Goal: Task Accomplishment & Management: Use online tool/utility

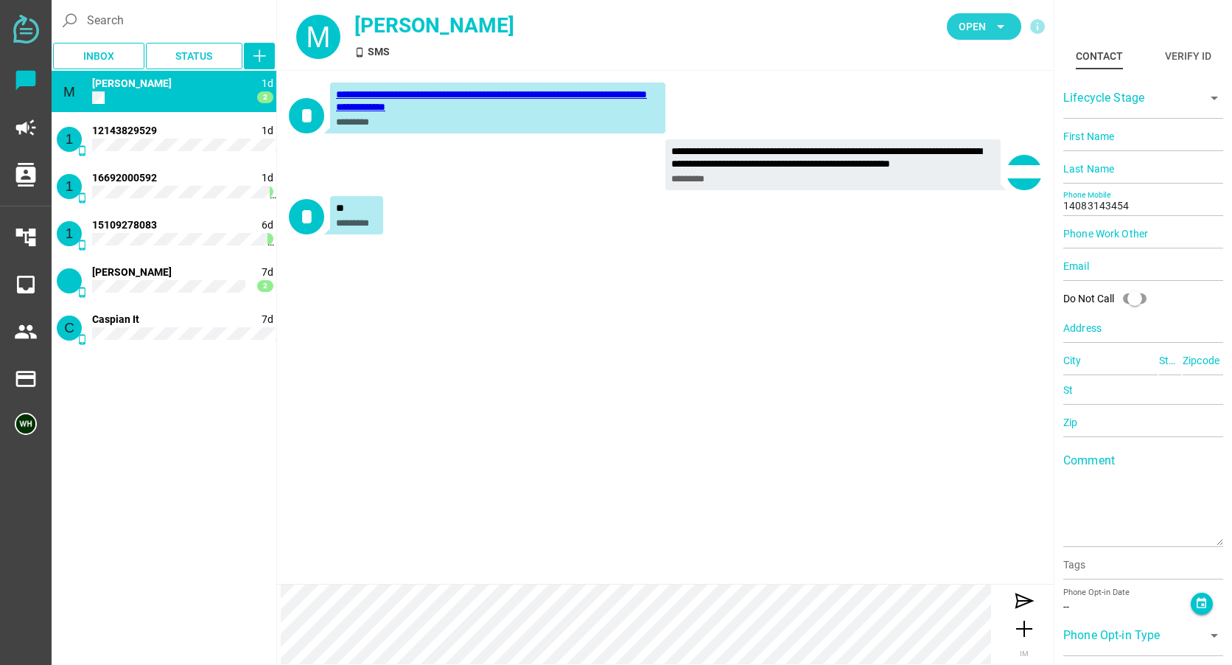
click at [971, 29] on span "Open" at bounding box center [972, 27] width 27 height 18
click at [971, 162] on div "Closed" at bounding box center [979, 164] width 63 height 13
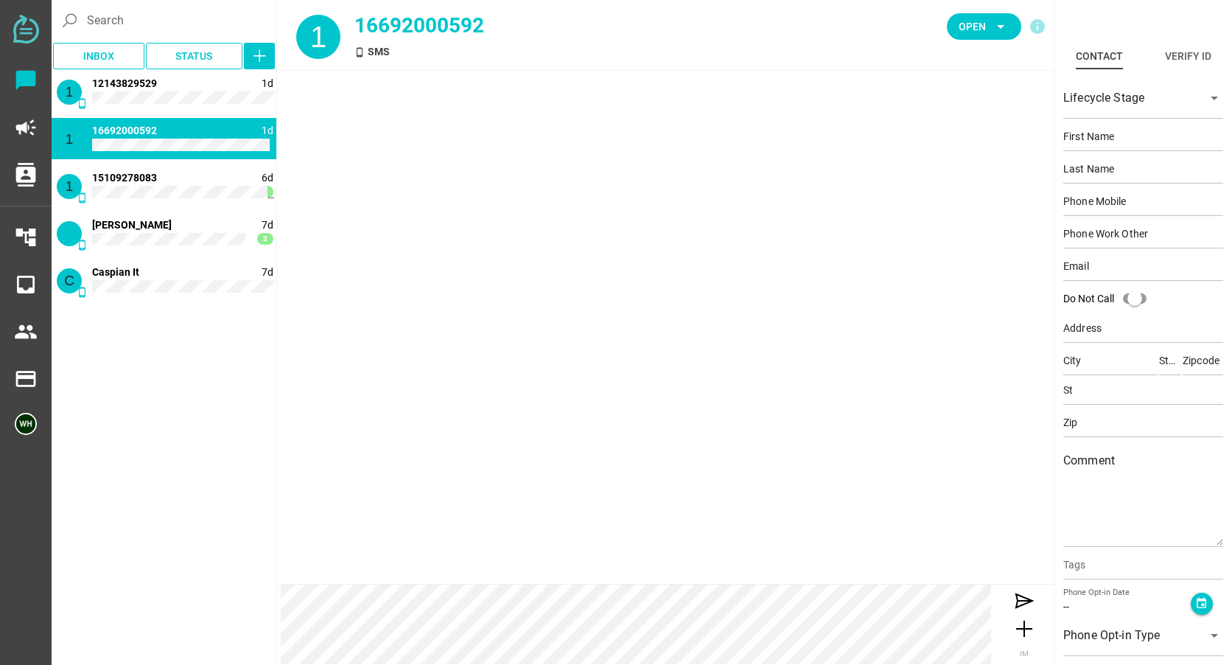
scroll to position [2174, 0]
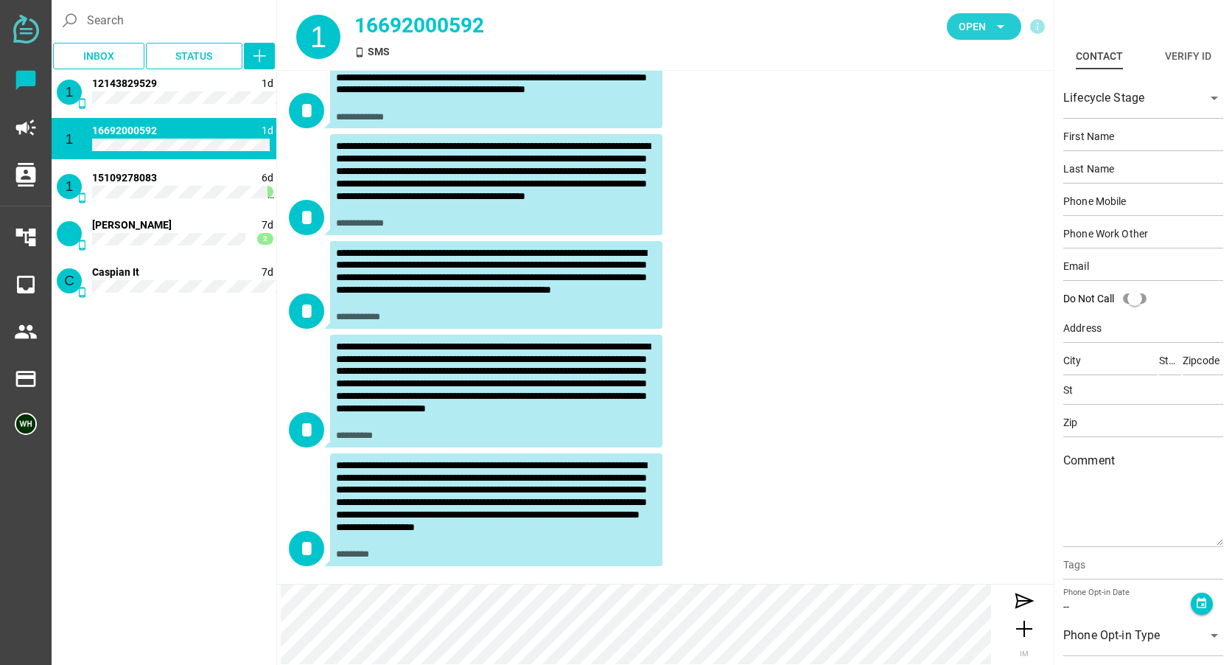
click at [960, 27] on span "Open" at bounding box center [972, 27] width 27 height 18
click at [958, 166] on div "Closed" at bounding box center [979, 164] width 63 height 13
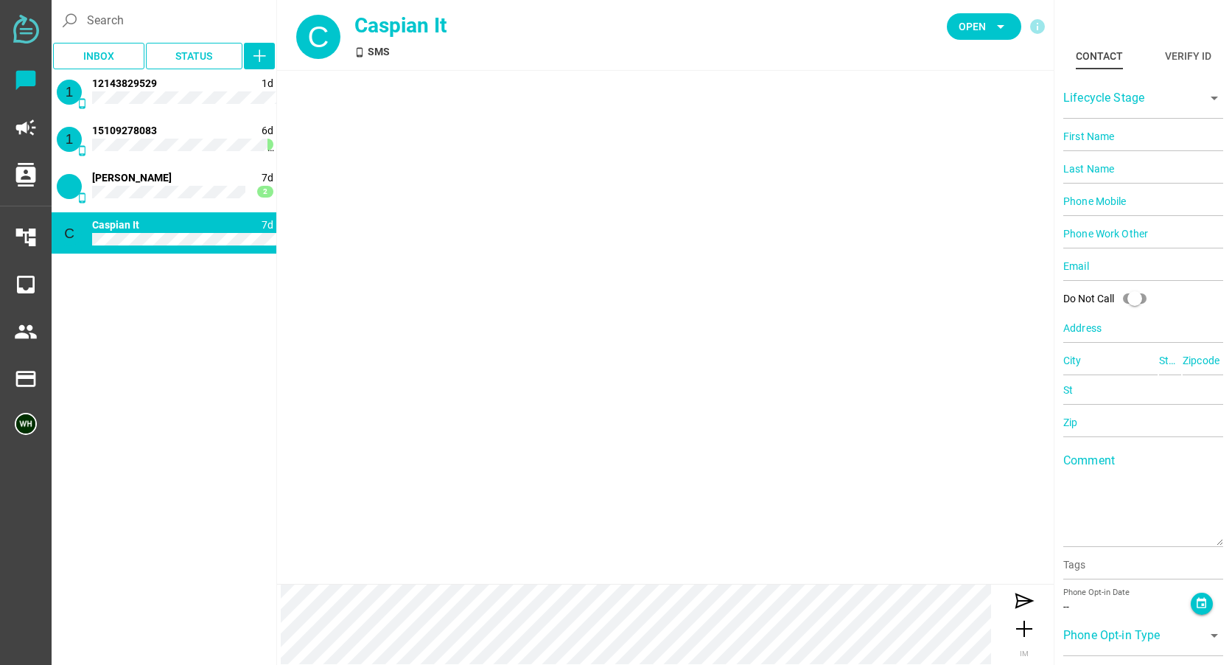
scroll to position [0, 0]
type input "14087800900"
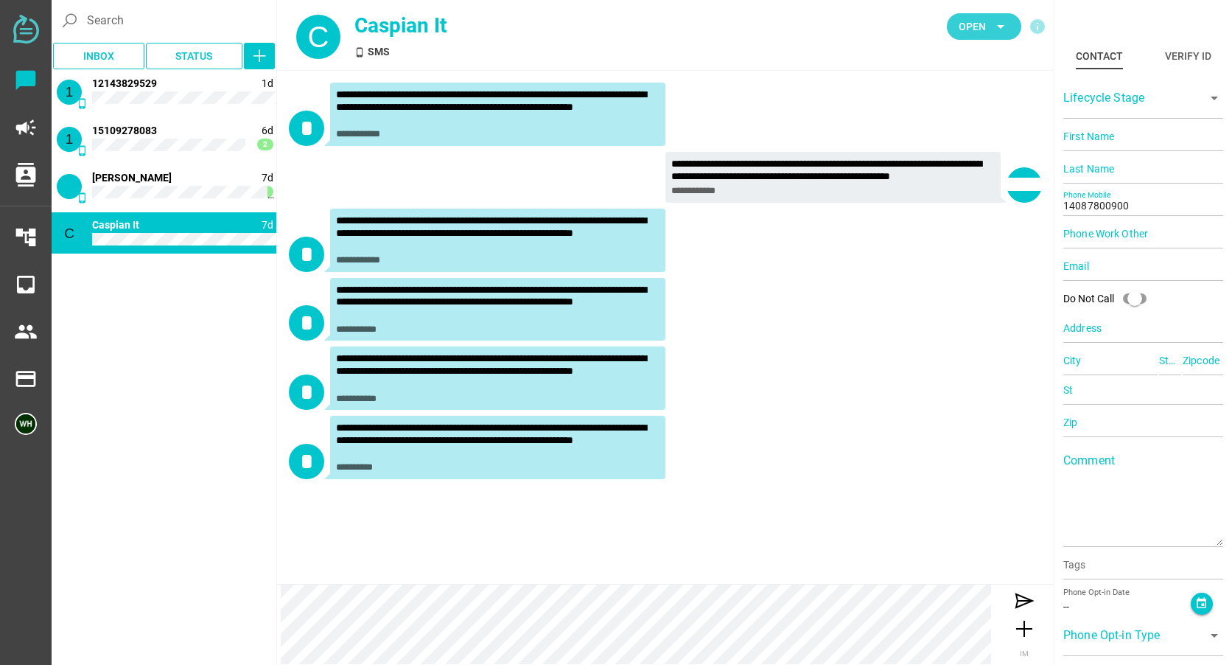
click at [963, 20] on span "Open" at bounding box center [972, 27] width 27 height 18
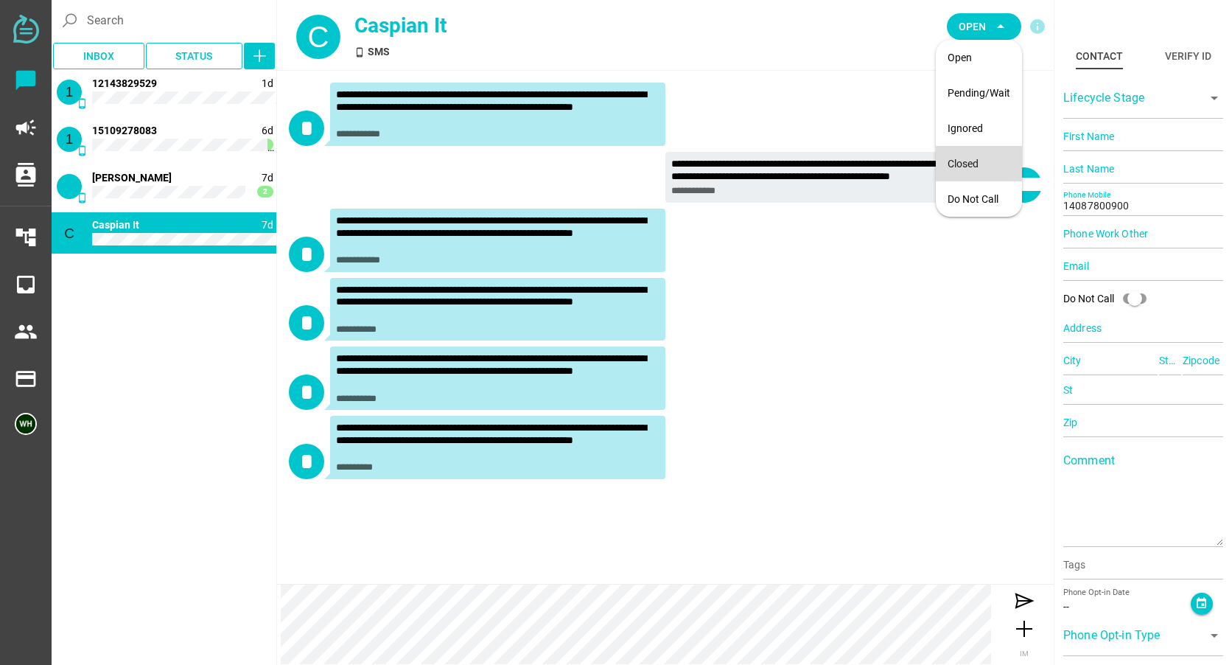
click at [959, 168] on div "Closed" at bounding box center [979, 164] width 63 height 13
type input "15624771649"
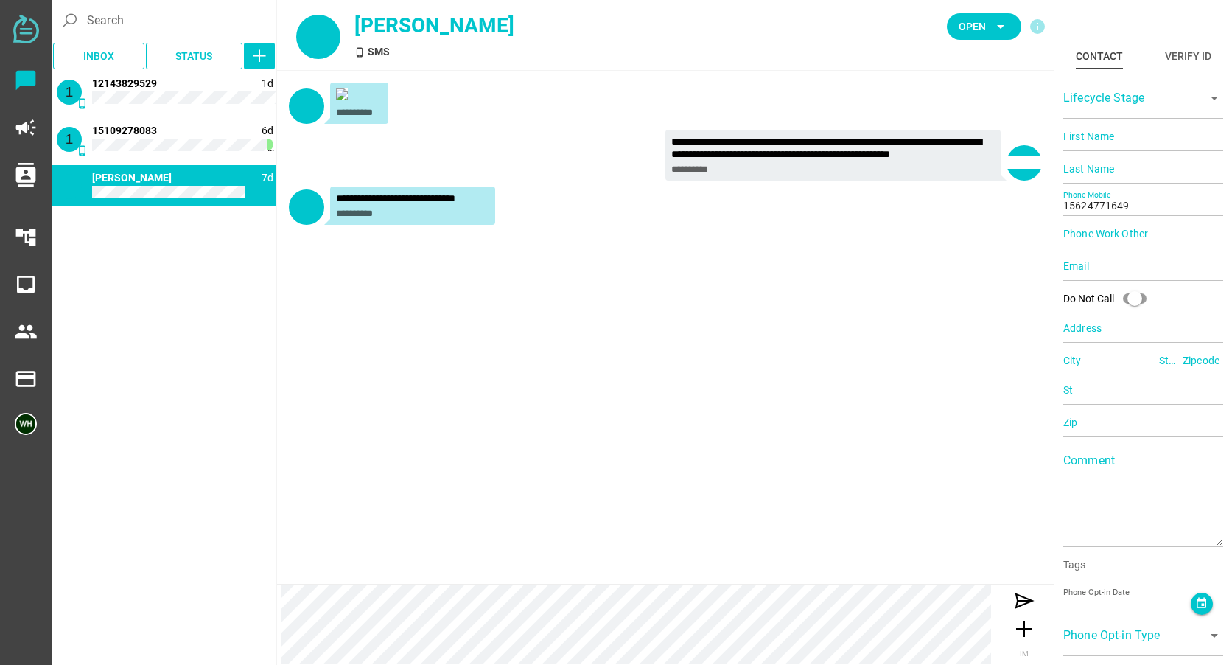
click at [350, 103] on div at bounding box center [359, 95] width 46 height 15
click at [344, 97] on img at bounding box center [342, 94] width 12 height 12
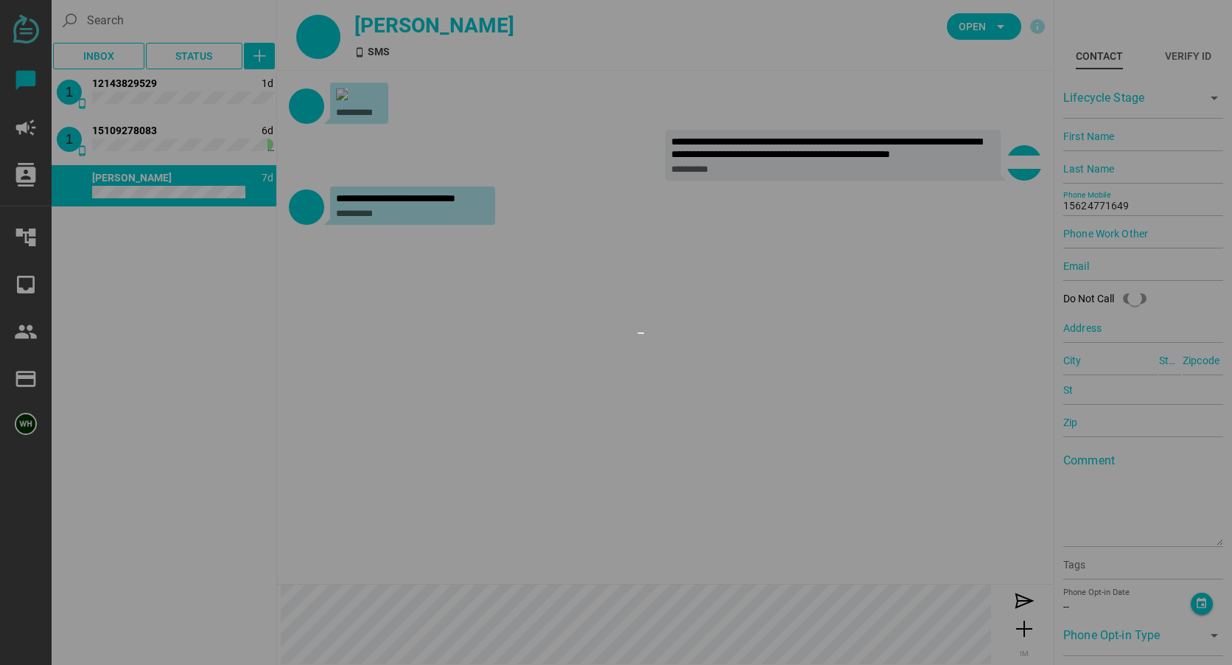
drag, startPoint x: 351, startPoint y: 103, endPoint x: 342, endPoint y: 105, distance: 9.0
click at [342, 105] on div at bounding box center [616, 332] width 1232 height 665
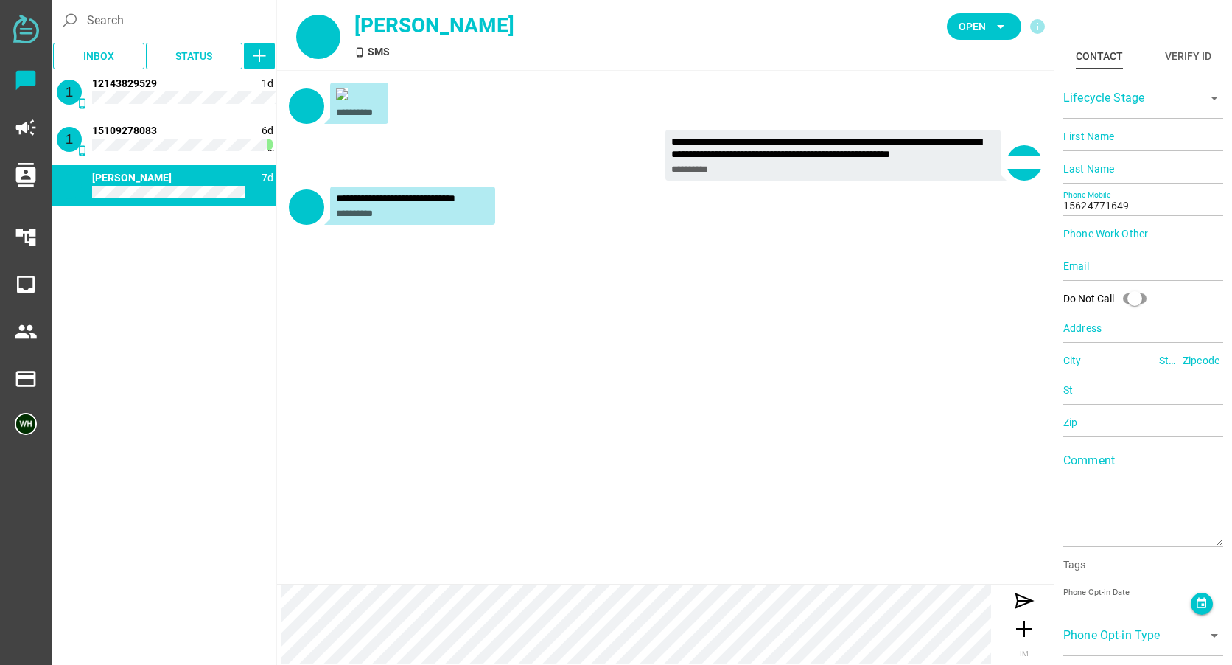
click at [337, 97] on img at bounding box center [342, 94] width 12 height 12
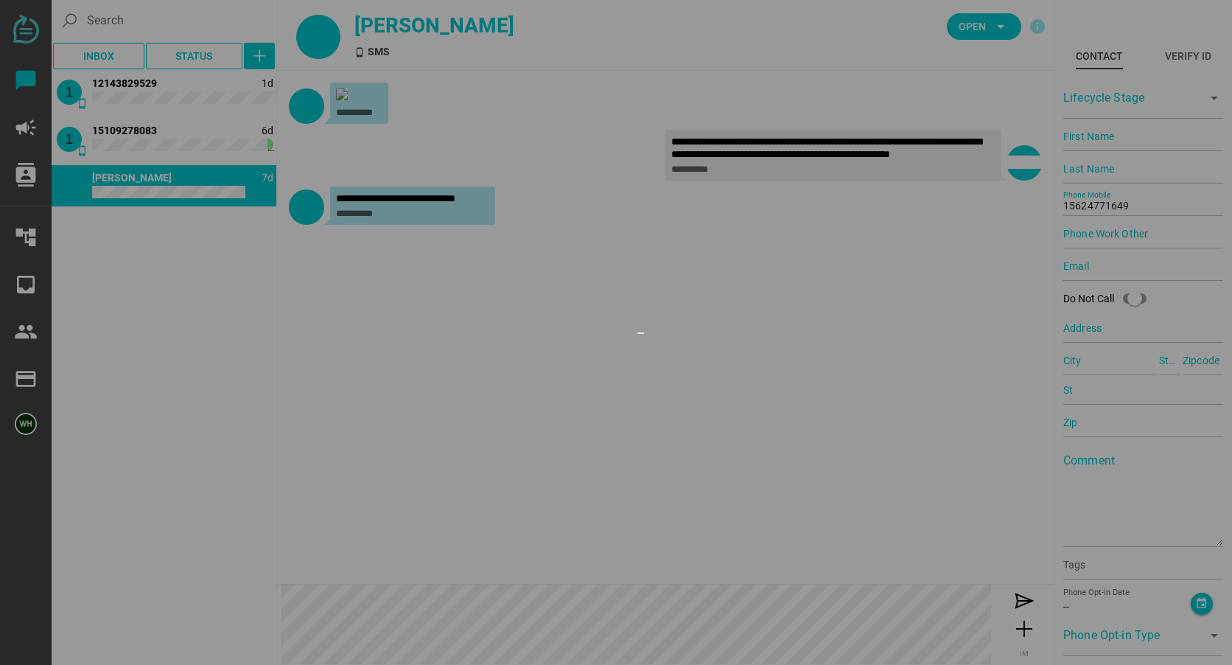
click at [531, 192] on div at bounding box center [616, 332] width 1232 height 665
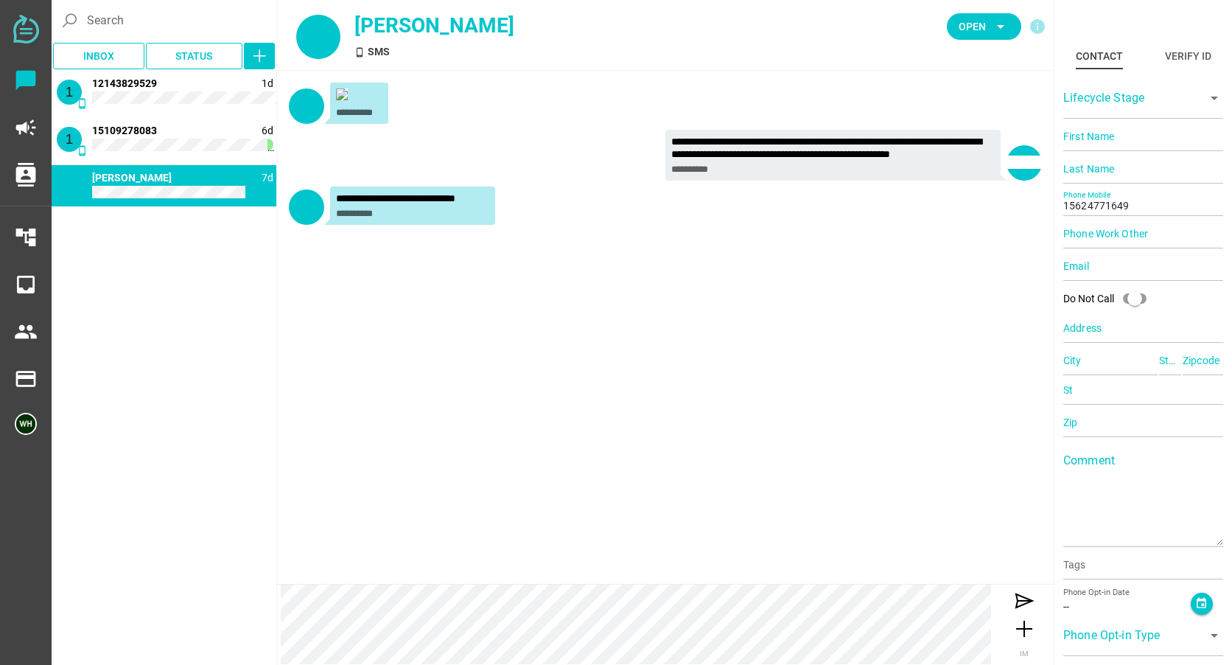
click at [343, 98] on img at bounding box center [342, 94] width 12 height 12
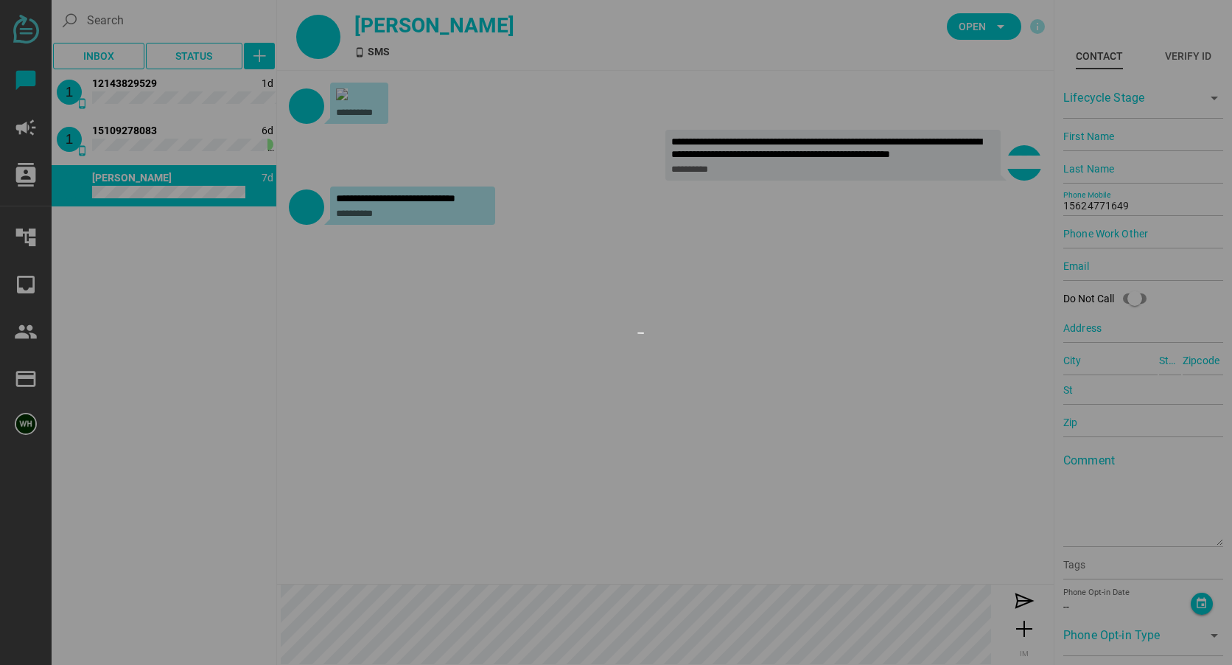
click at [663, 458] on div at bounding box center [616, 332] width 1232 height 665
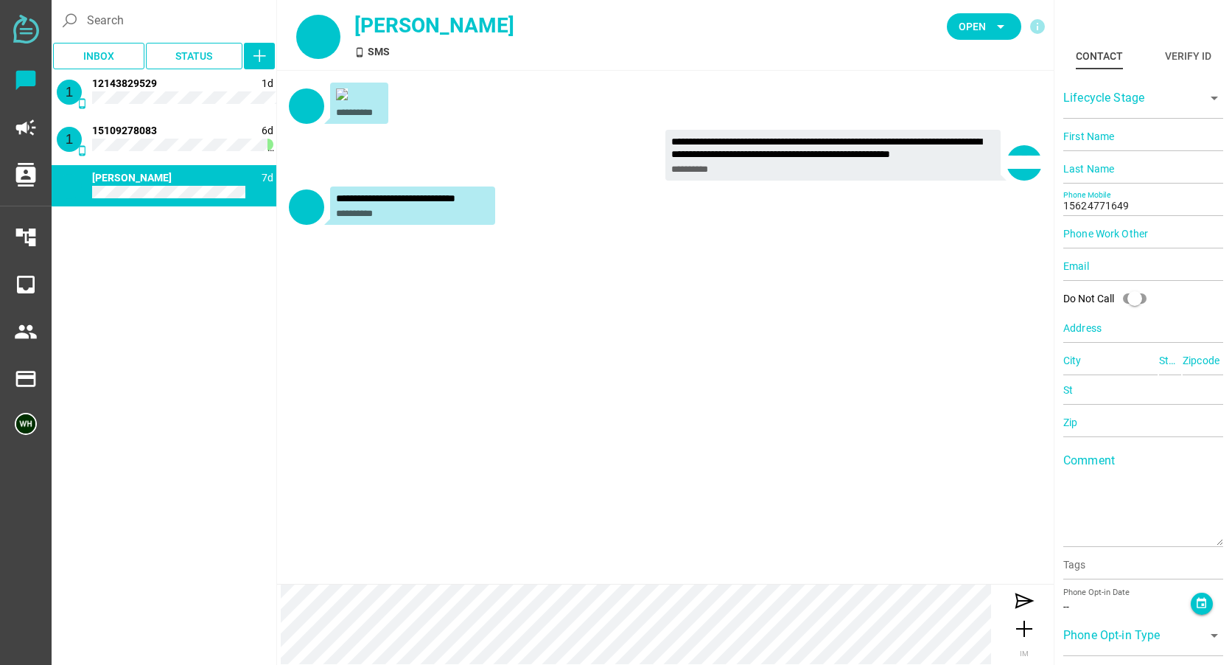
click at [339, 92] on img at bounding box center [342, 94] width 12 height 12
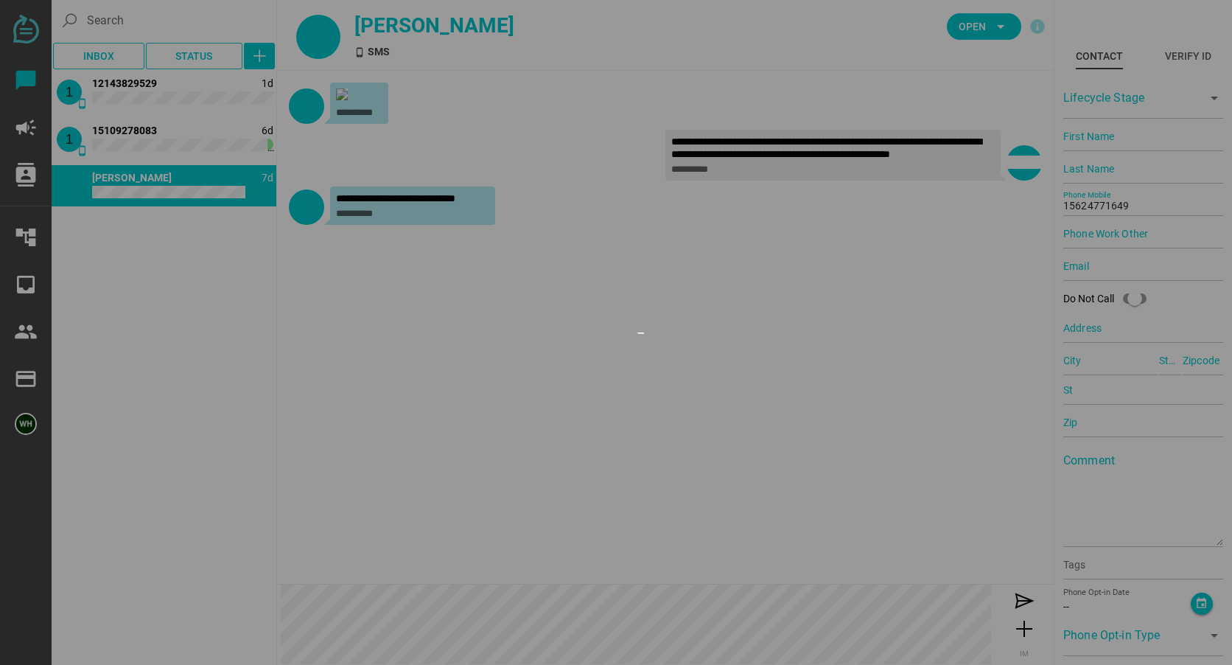
click at [656, 318] on div at bounding box center [616, 332] width 1232 height 665
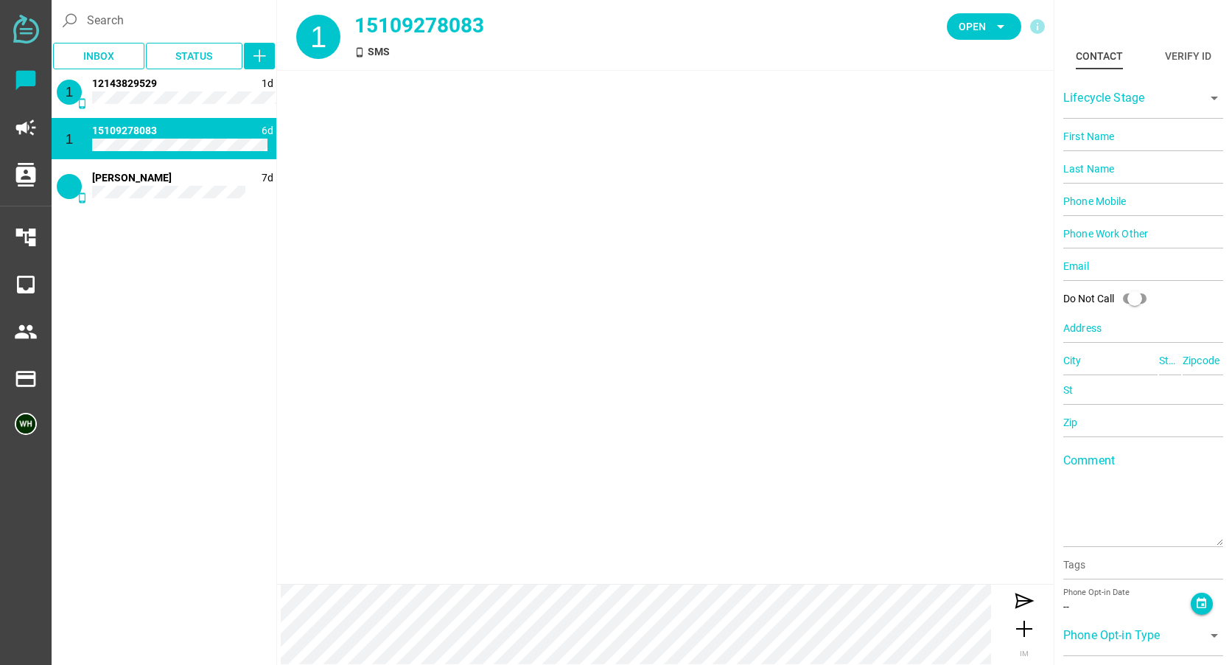
type input "15109278083"
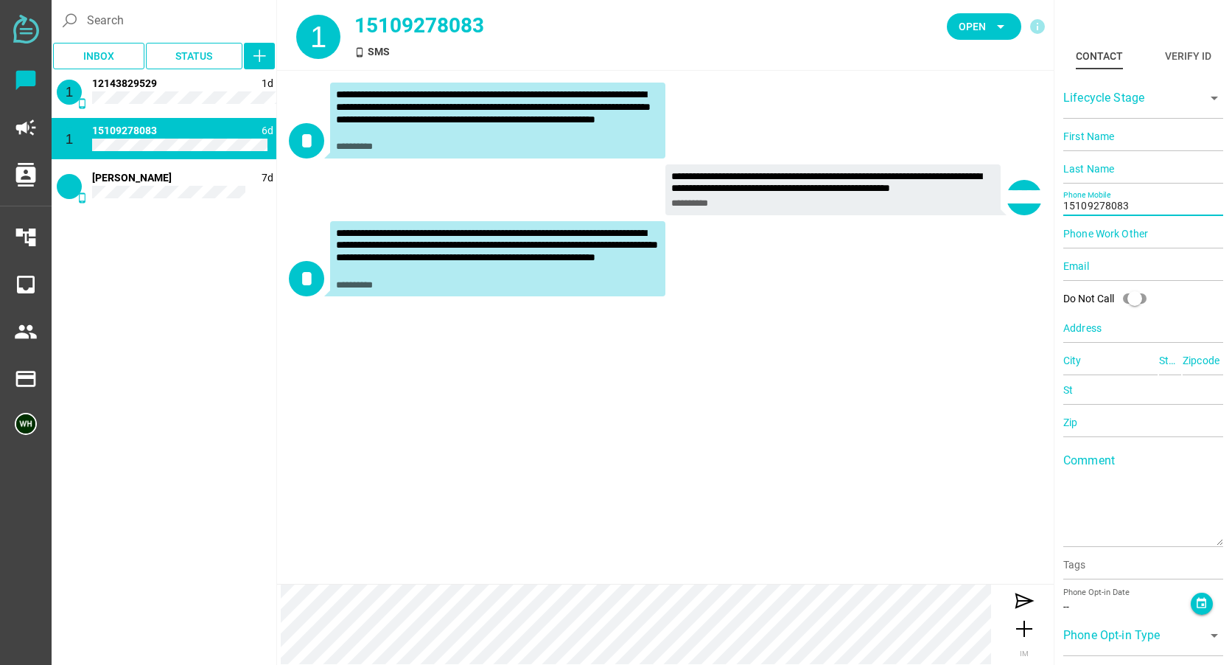
drag, startPoint x: 1145, startPoint y: 205, endPoint x: 1068, endPoint y: 208, distance: 77.4
click at [1068, 208] on input "15109278083" at bounding box center [1143, 200] width 160 height 29
click at [1129, 206] on input "15109278083" at bounding box center [1143, 200] width 160 height 29
drag, startPoint x: 1129, startPoint y: 206, endPoint x: 1108, endPoint y: 206, distance: 21.4
click at [1108, 206] on input "15109278083" at bounding box center [1143, 200] width 160 height 29
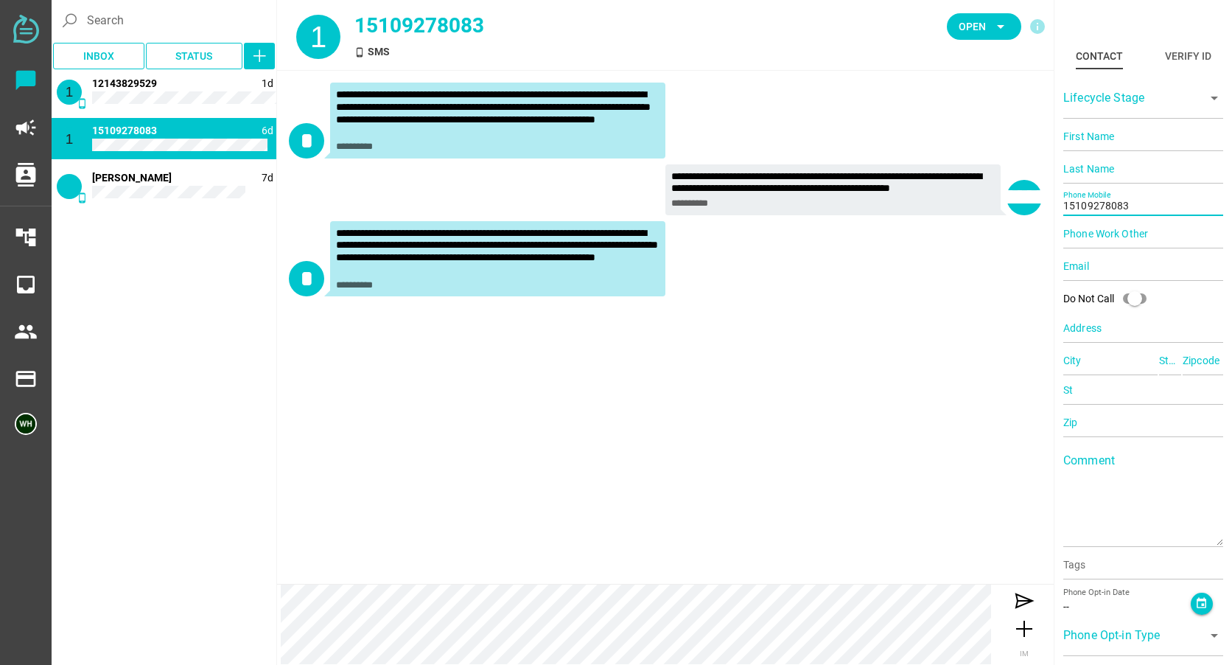
click at [1093, 205] on input "15109278083" at bounding box center [1143, 200] width 160 height 29
drag, startPoint x: 1087, startPoint y: 203, endPoint x: 1131, endPoint y: 206, distance: 43.6
click at [1131, 206] on input "15109278083" at bounding box center [1143, 200] width 160 height 29
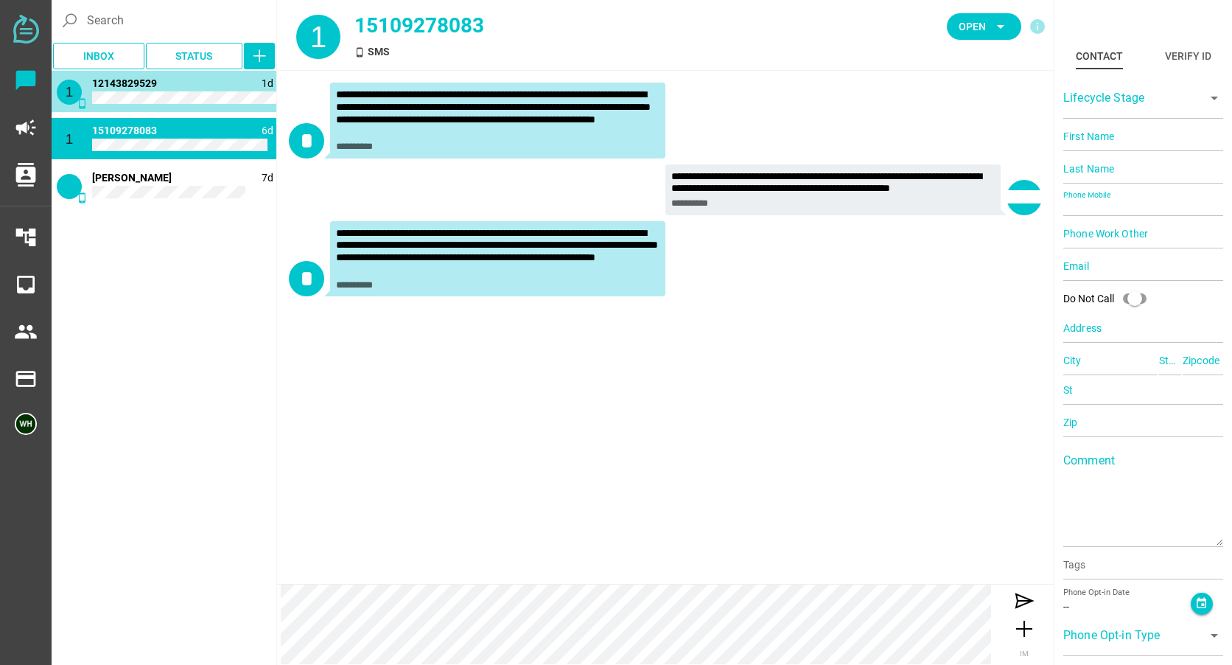
type input "12143829529"
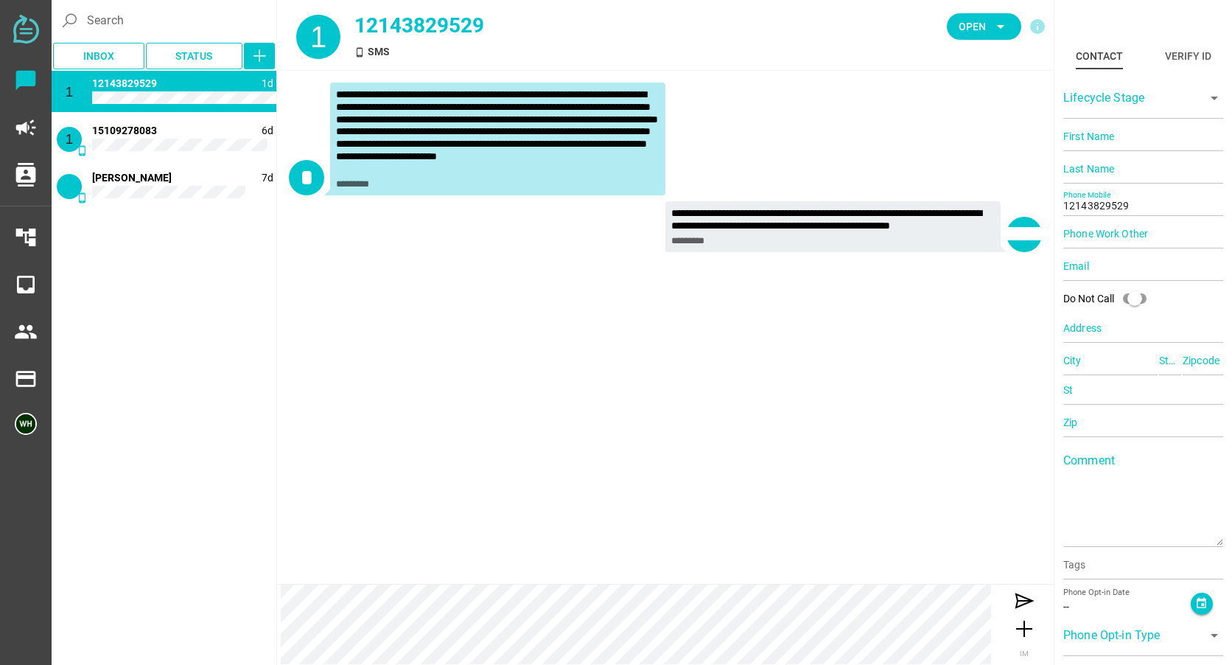
click at [127, 85] on span "12143829529" at bounding box center [124, 83] width 65 height 12
click at [990, 21] on span "Open arrow_drop_down" at bounding box center [984, 26] width 51 height 21
click at [961, 158] on div "Closed" at bounding box center [979, 164] width 63 height 13
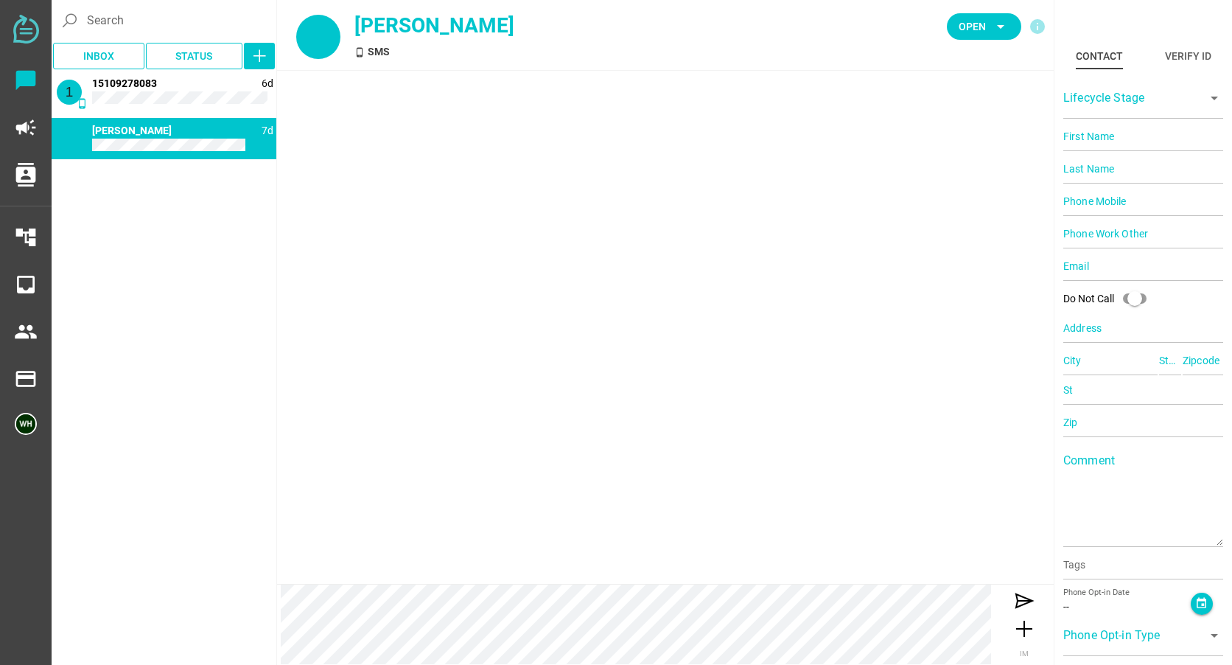
type input "15624771649"
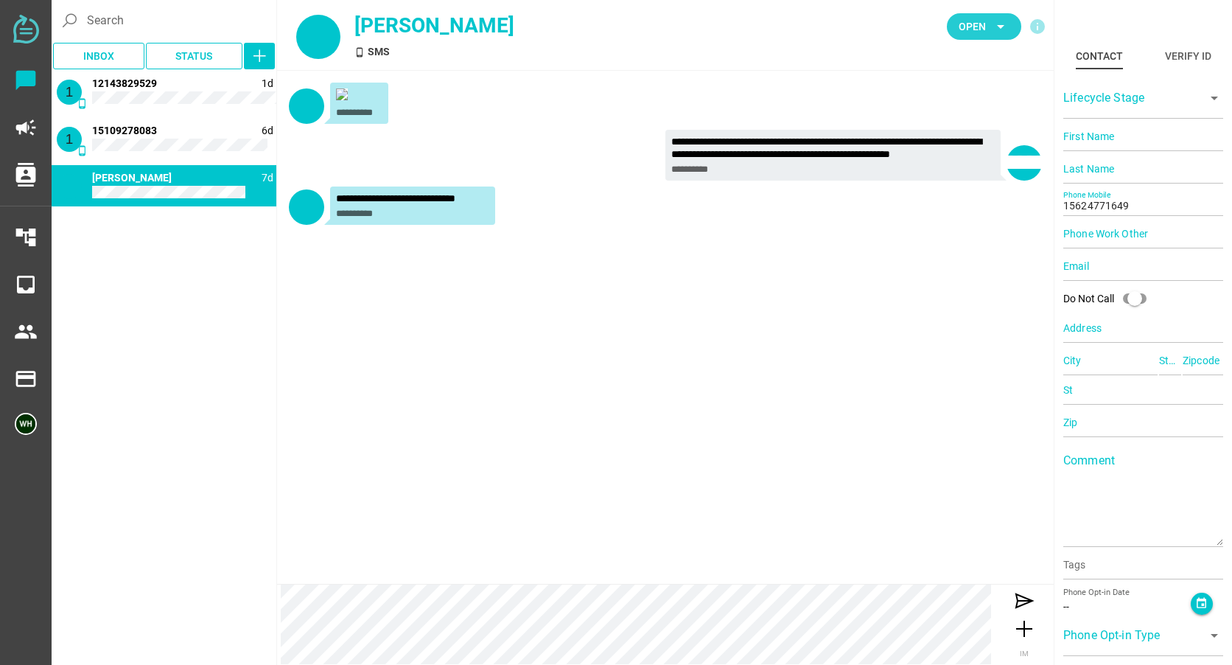
click at [988, 21] on span "Open arrow_drop_down" at bounding box center [984, 26] width 51 height 21
click at [971, 155] on div "Closed" at bounding box center [979, 164] width 63 height 24
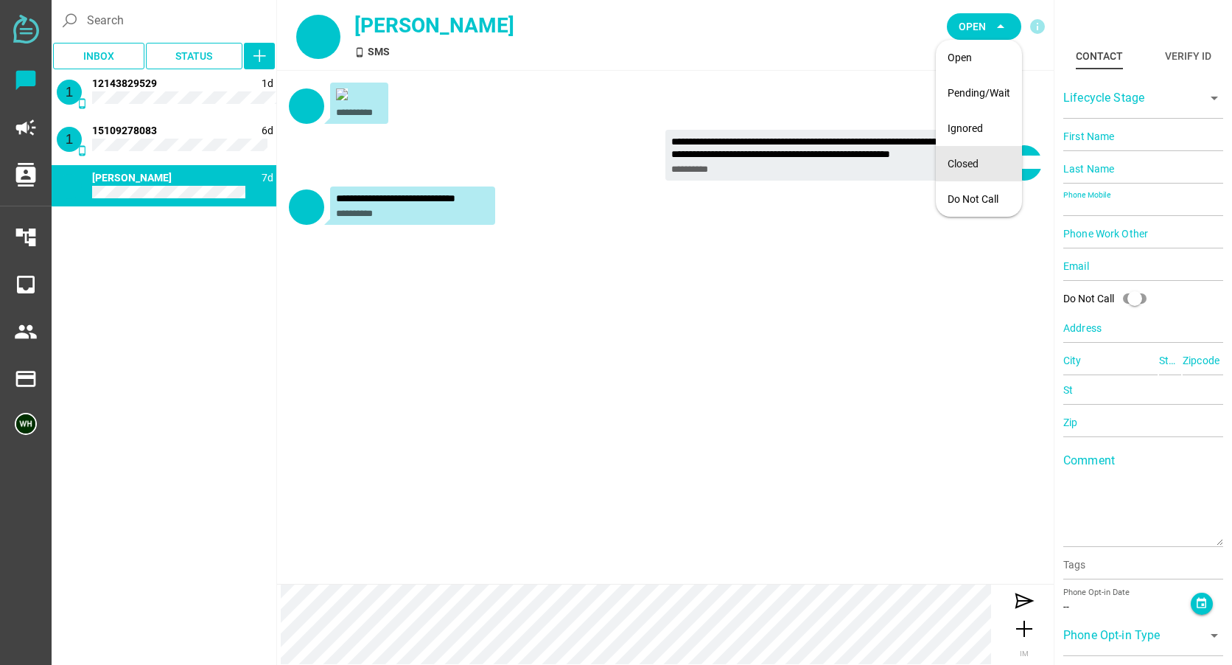
type input "15109278083"
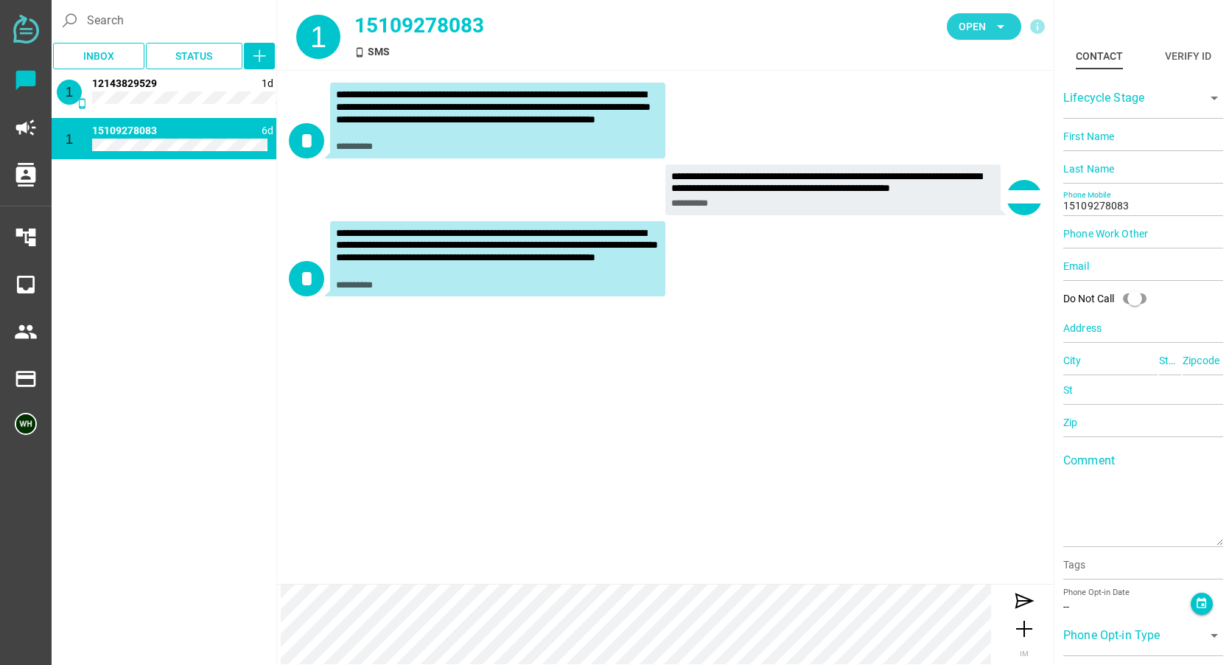
click at [976, 25] on span "Open" at bounding box center [972, 27] width 27 height 18
click at [968, 164] on div "Closed" at bounding box center [979, 164] width 63 height 13
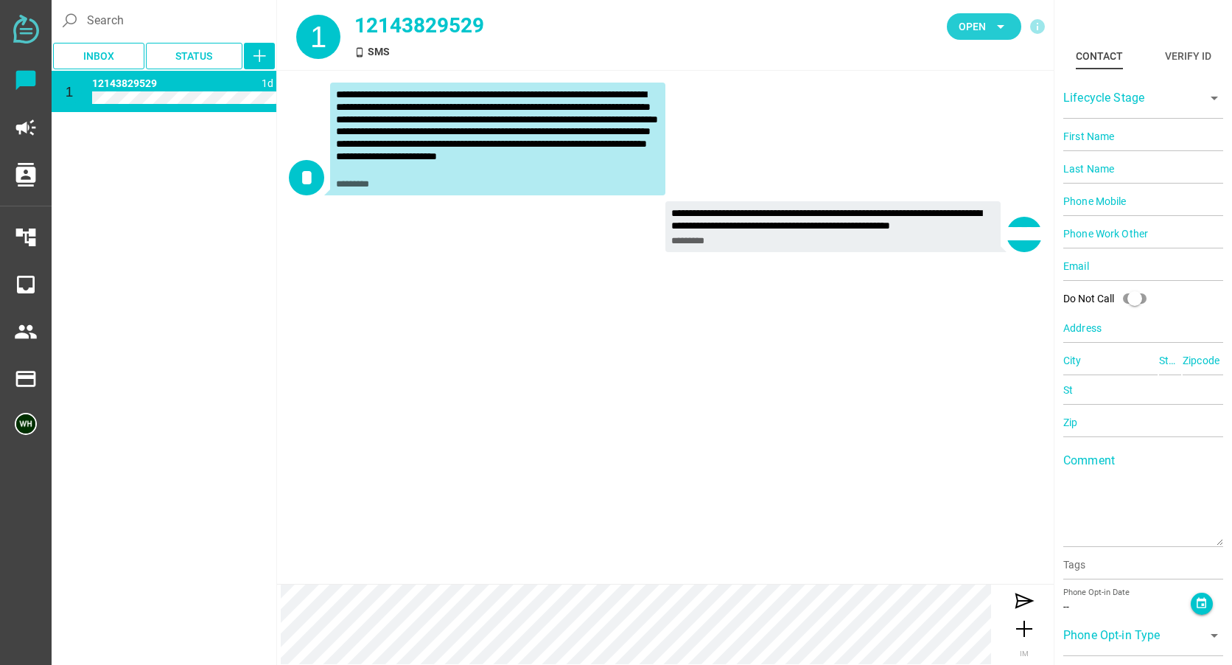
click at [976, 25] on span "Open" at bounding box center [972, 27] width 27 height 18
click at [960, 161] on div "Closed" at bounding box center [979, 164] width 63 height 13
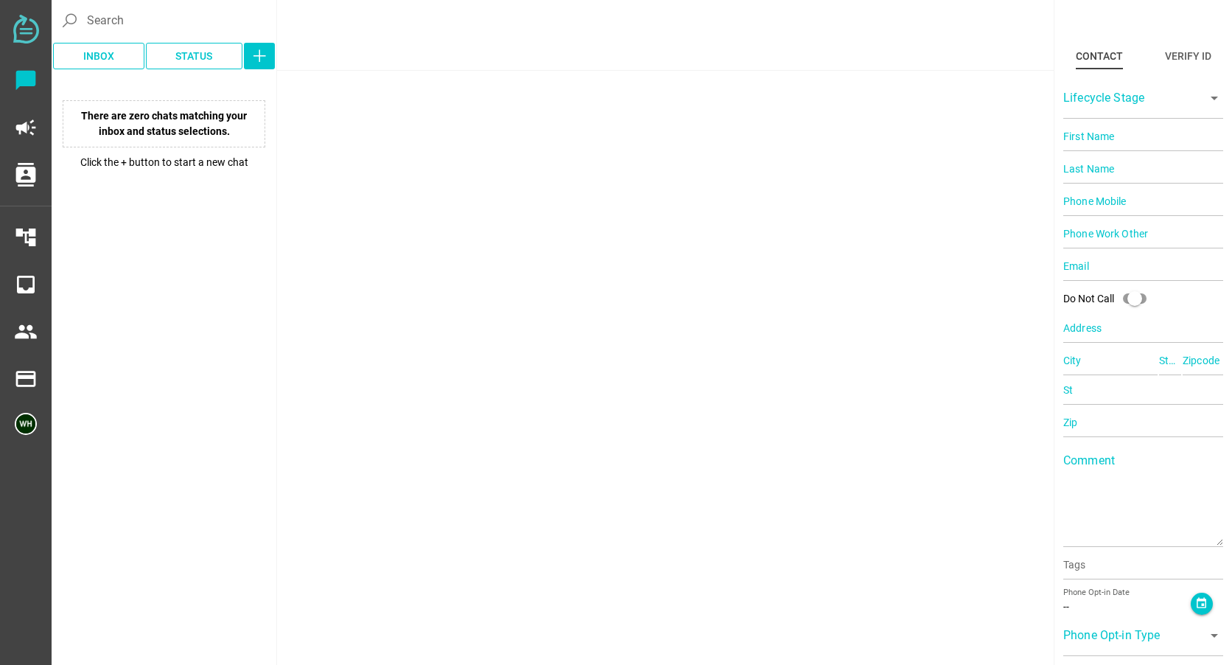
click at [27, 33] on img at bounding box center [26, 29] width 26 height 29
click at [254, 52] on icon "button" at bounding box center [260, 56] width 18 height 18
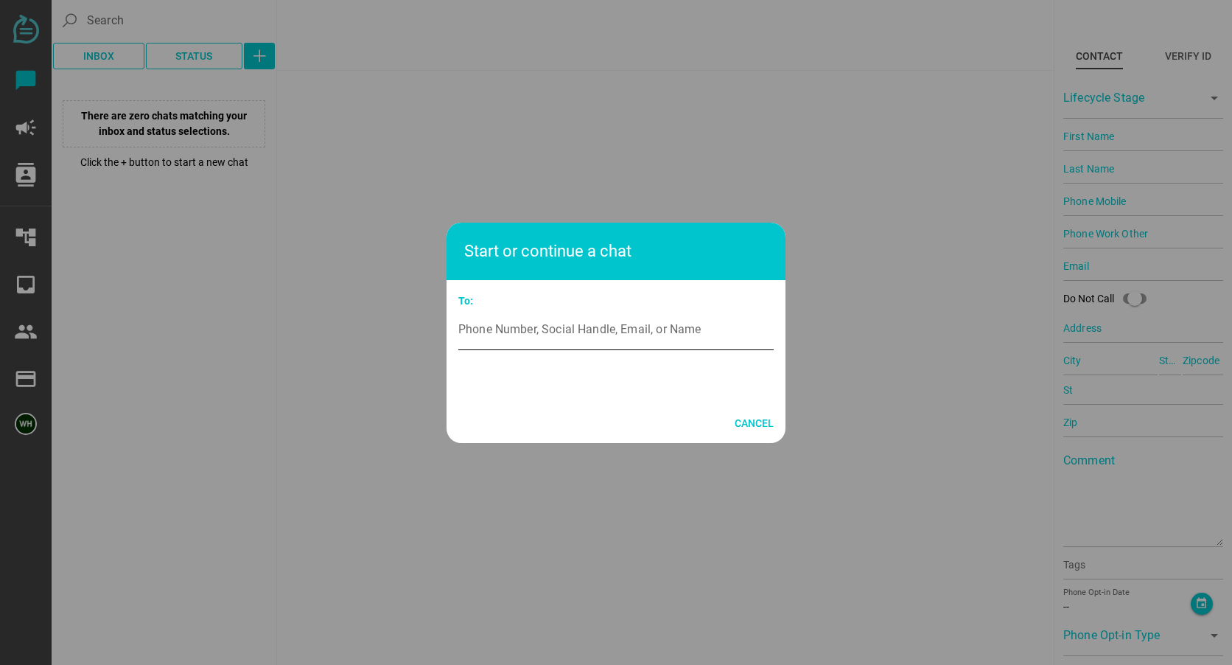
click at [508, 327] on input "Phone Number, Social Handle, Email, or Name" at bounding box center [615, 329] width 315 height 41
paste input "(510) 407-5878"
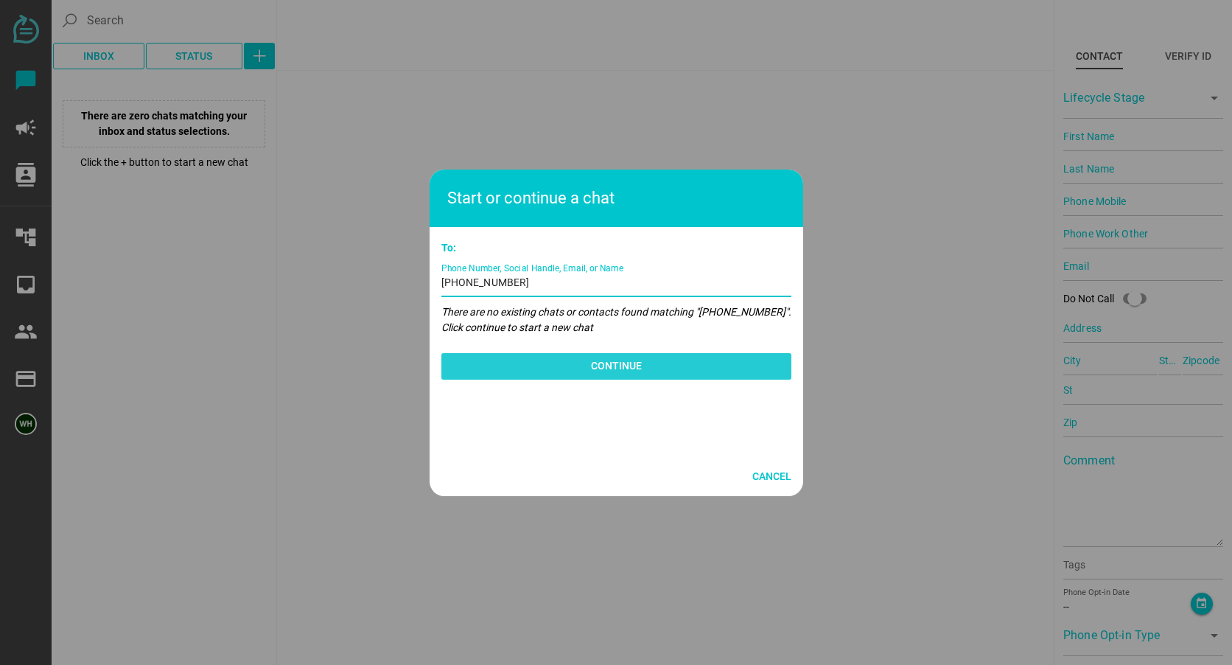
type input "(510) 407-5878"
click at [576, 360] on span "Continue" at bounding box center [616, 366] width 326 height 21
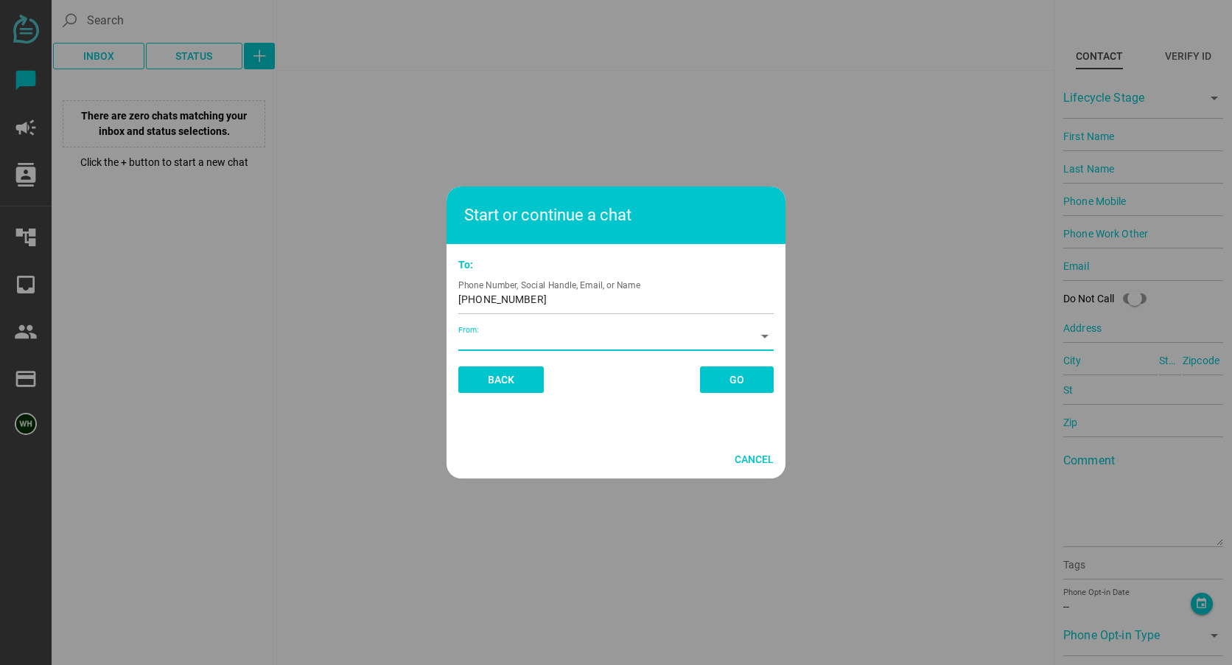
click at [492, 339] on div at bounding box center [604, 341] width 293 height 19
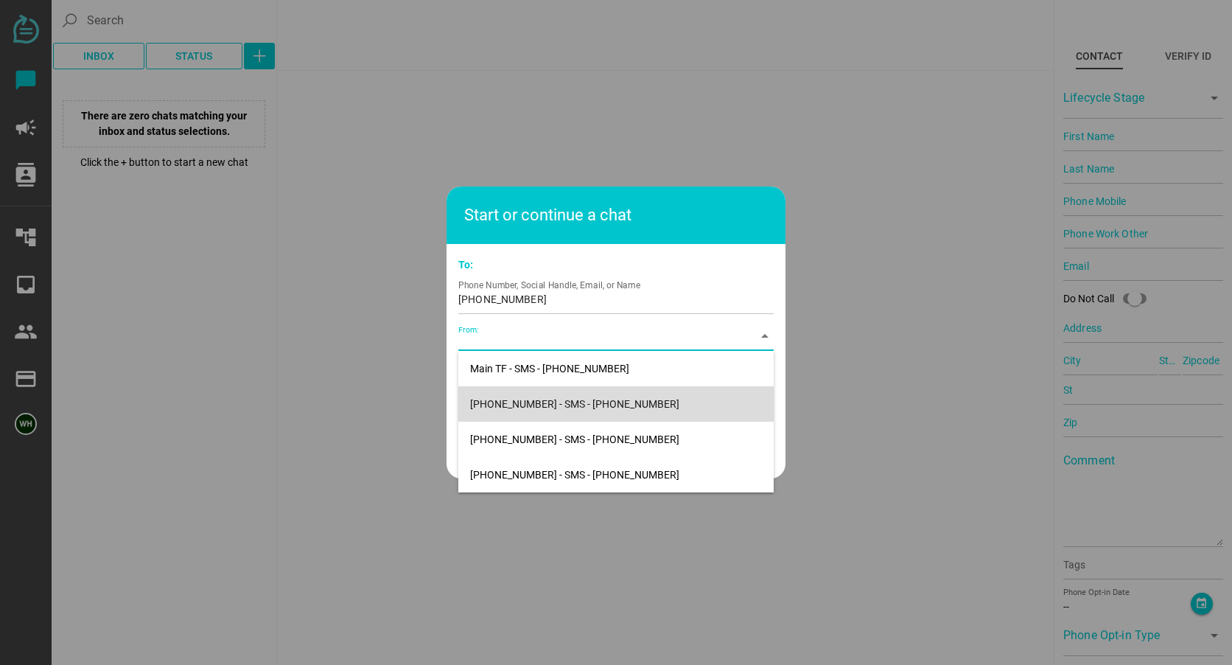
click at [503, 396] on div "14083569200 - SMS - (408) 356-9200" at bounding box center [616, 404] width 292 height 24
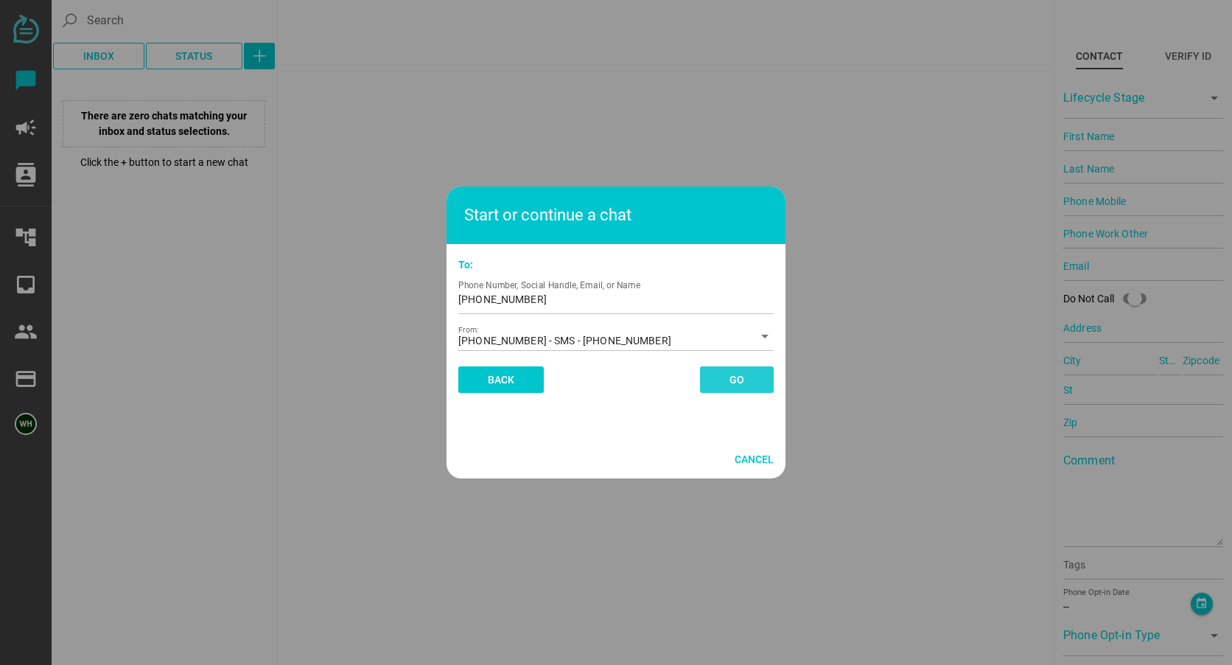
click at [748, 374] on span "Go" at bounding box center [737, 379] width 38 height 27
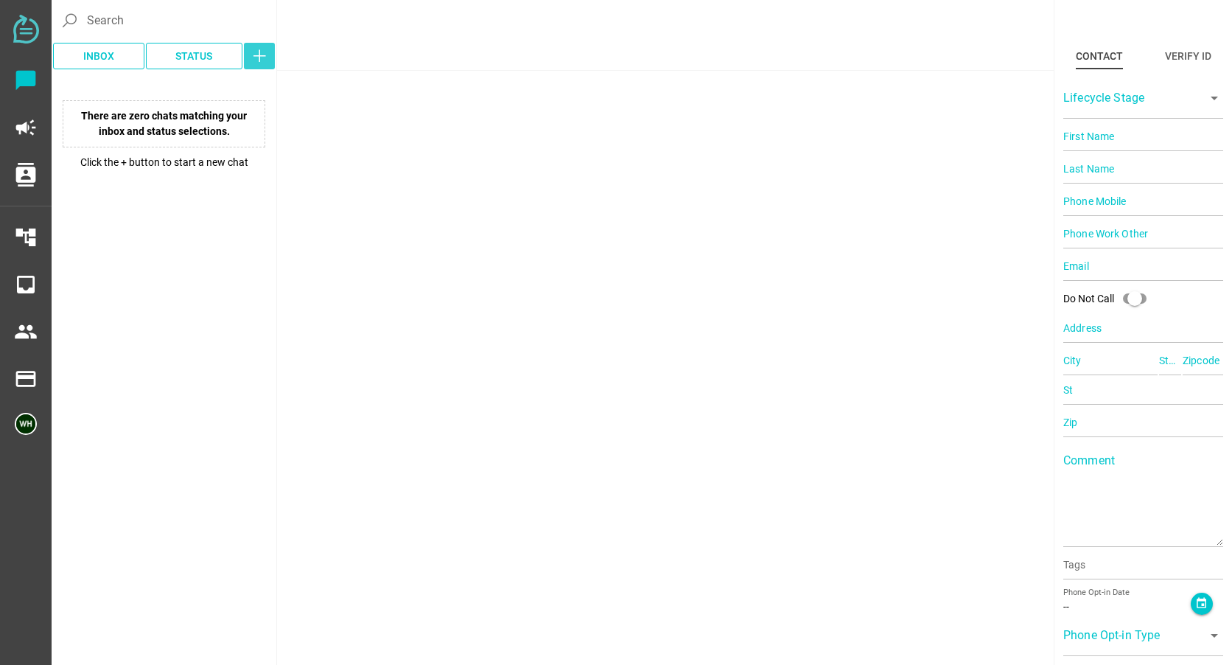
click at [265, 55] on icon "button" at bounding box center [260, 56] width 18 height 18
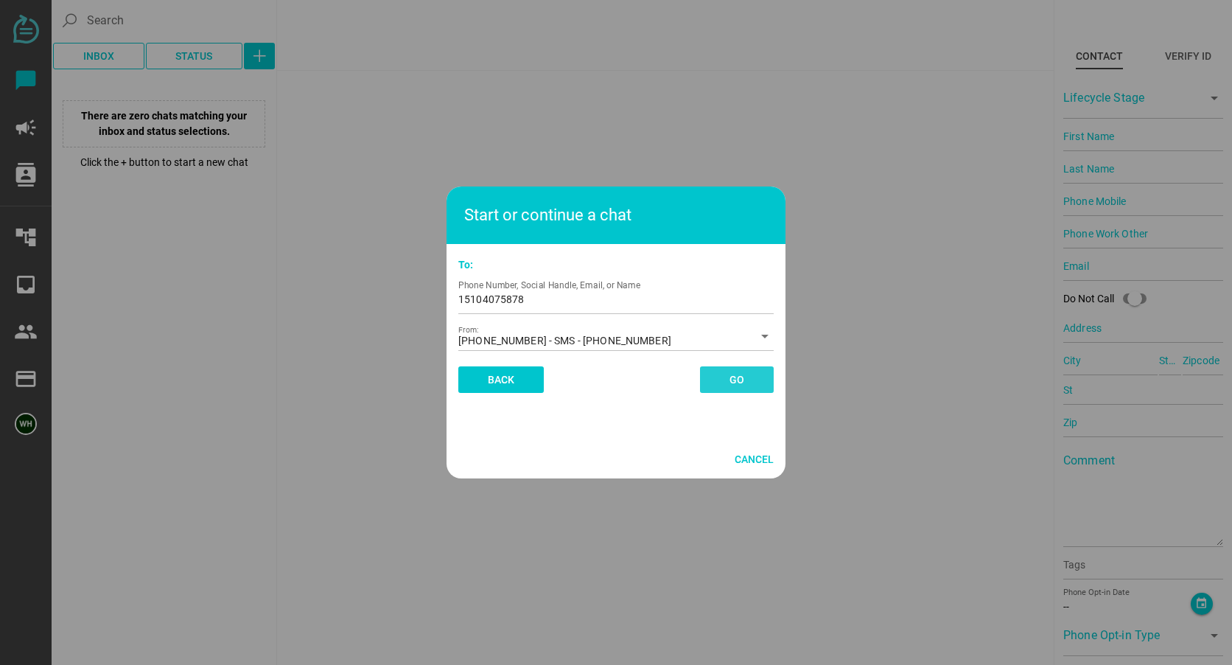
click at [741, 377] on span "Go" at bounding box center [737, 380] width 15 height 18
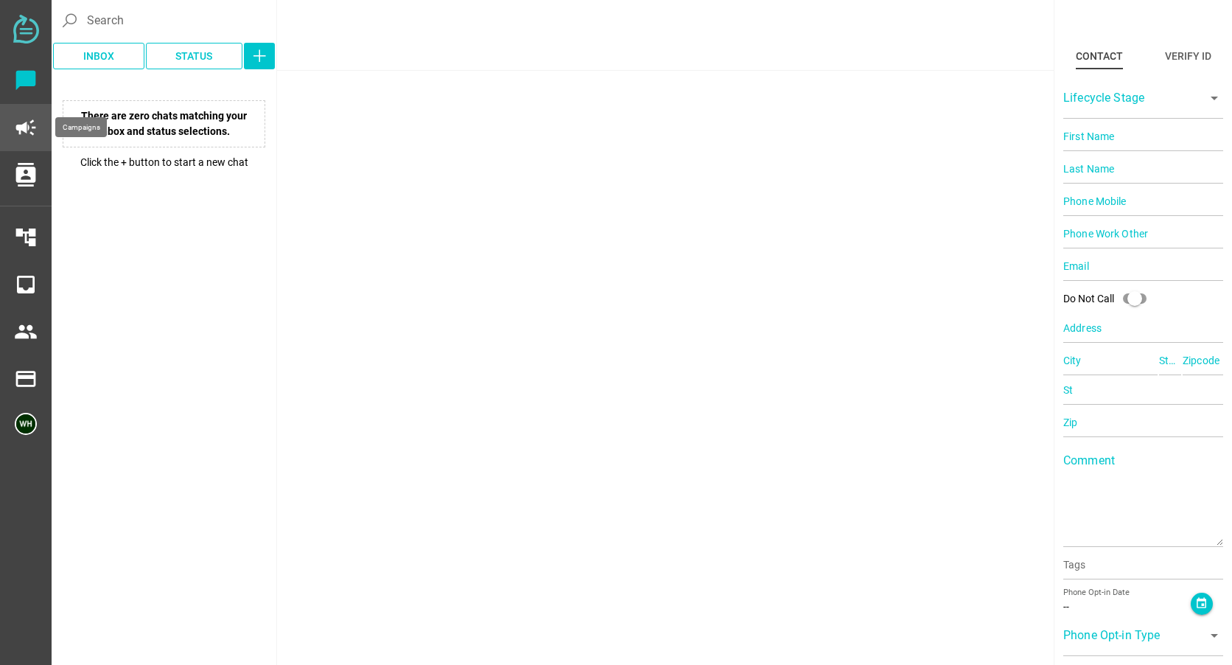
click at [28, 127] on icon "campaign" at bounding box center [26, 128] width 24 height 24
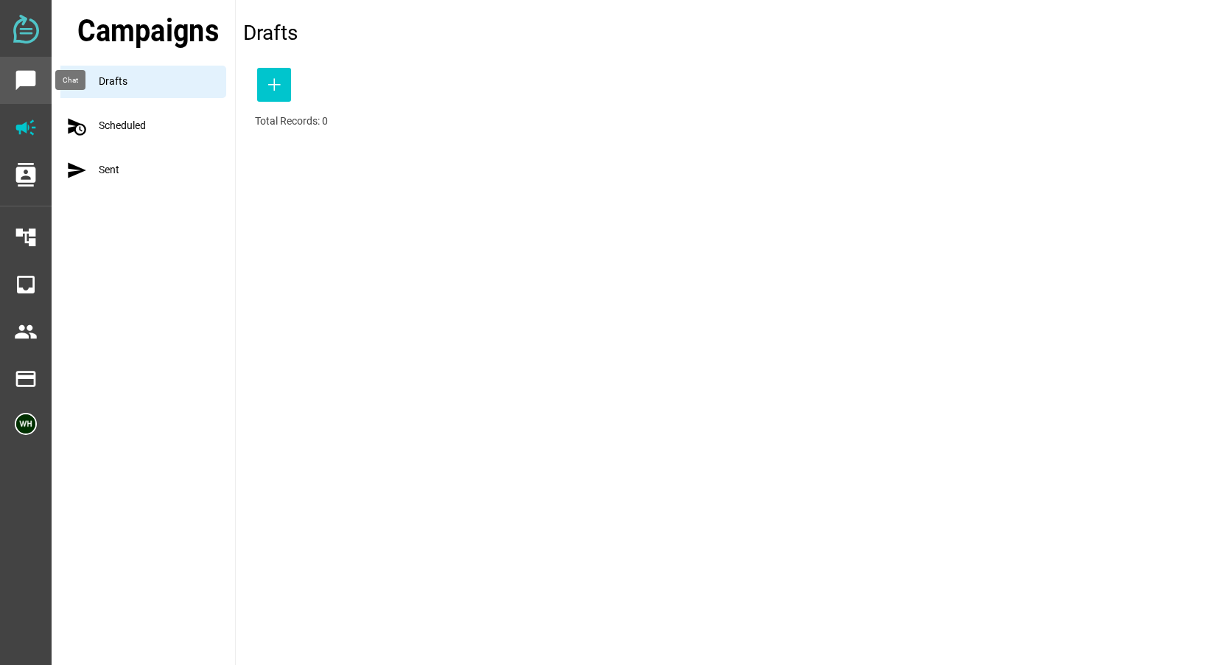
click at [18, 85] on icon "chat_bubble" at bounding box center [26, 81] width 24 height 24
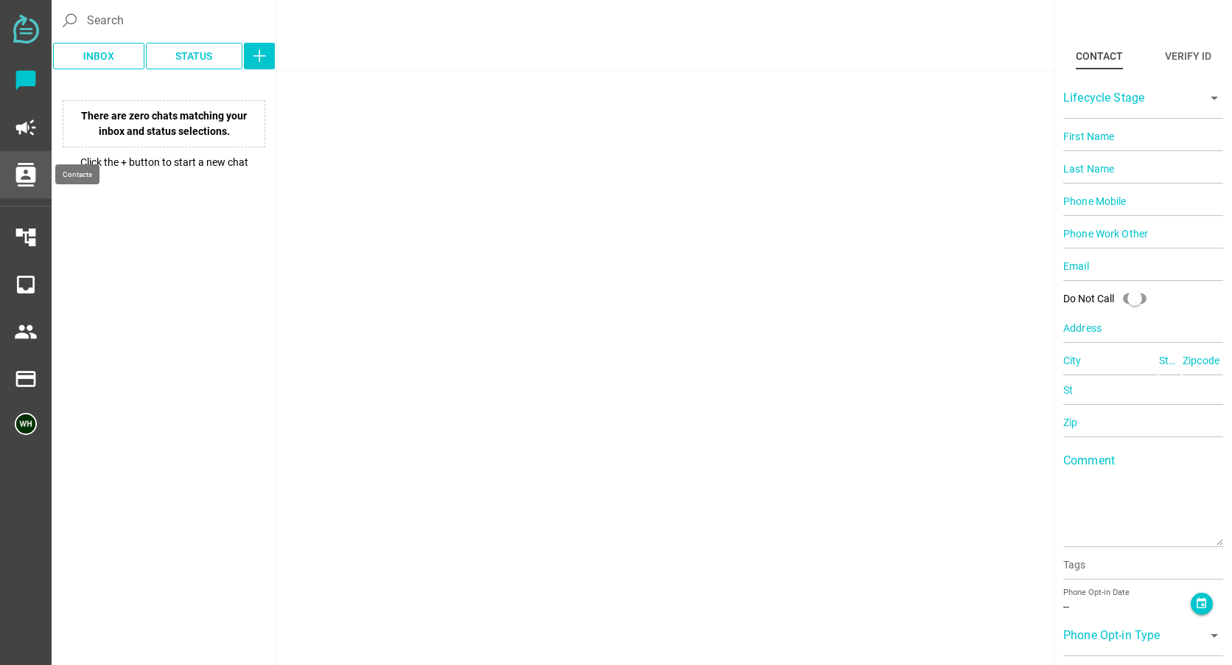
click at [20, 179] on icon "contacts" at bounding box center [26, 175] width 24 height 24
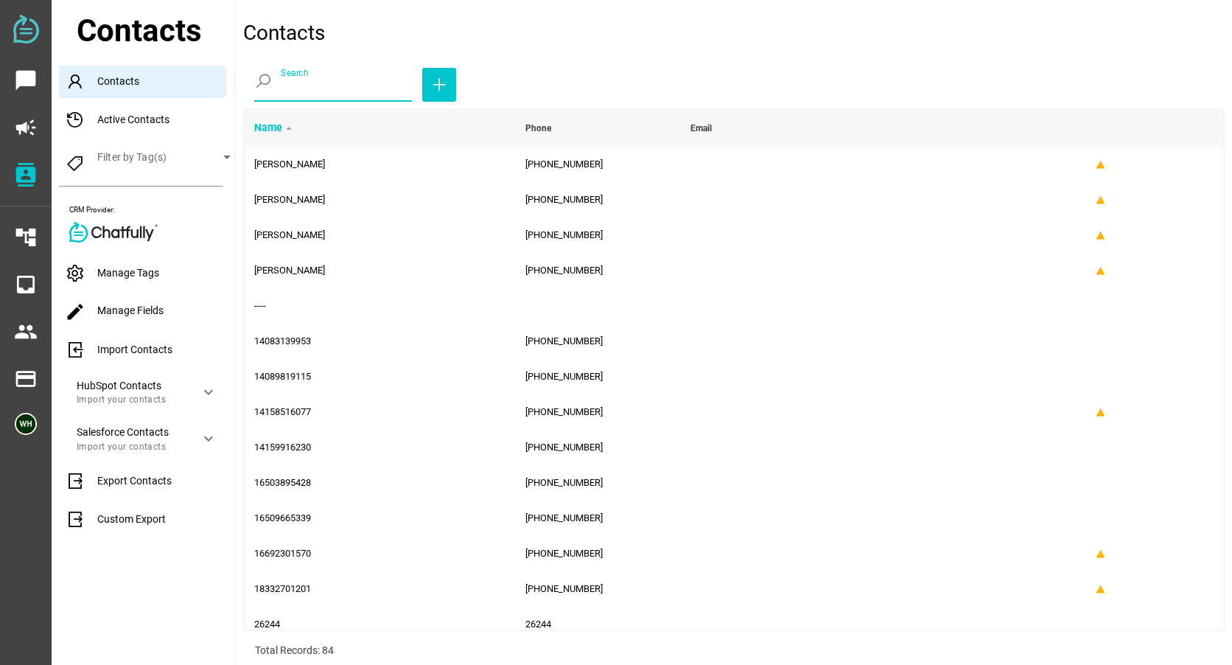
click at [303, 89] on input "Search" at bounding box center [346, 80] width 131 height 41
paste input "(510) 407-5878"
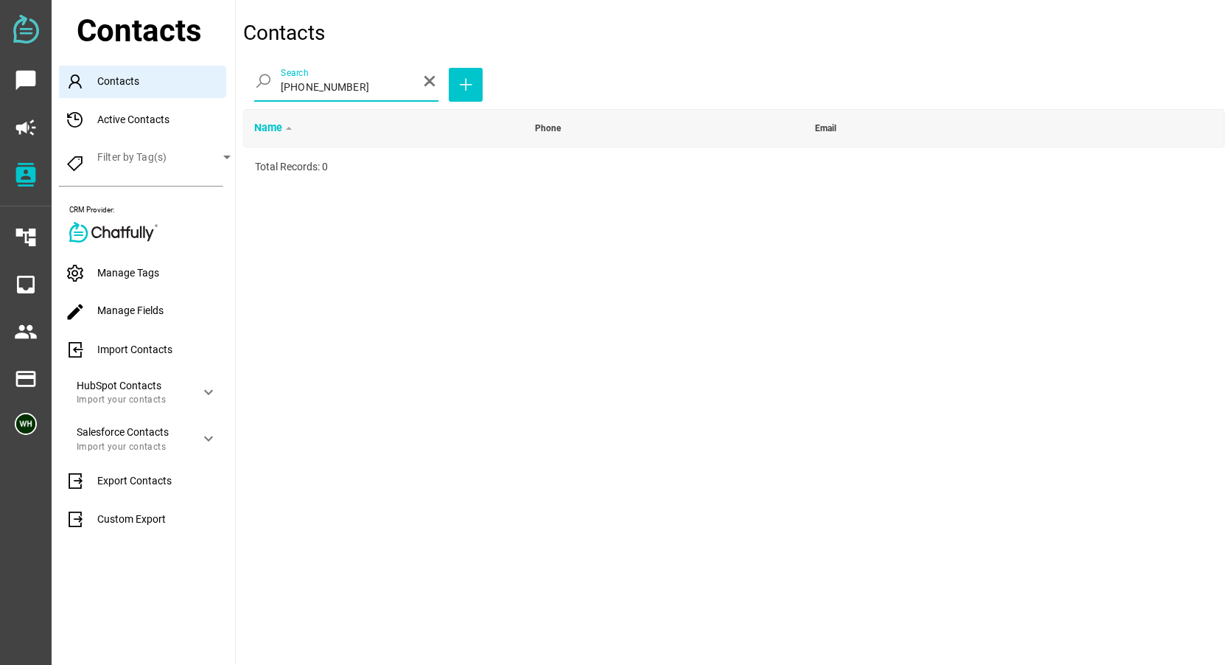
type input "(510) 407-5878"
click at [421, 80] on icon "close" at bounding box center [430, 81] width 18 height 18
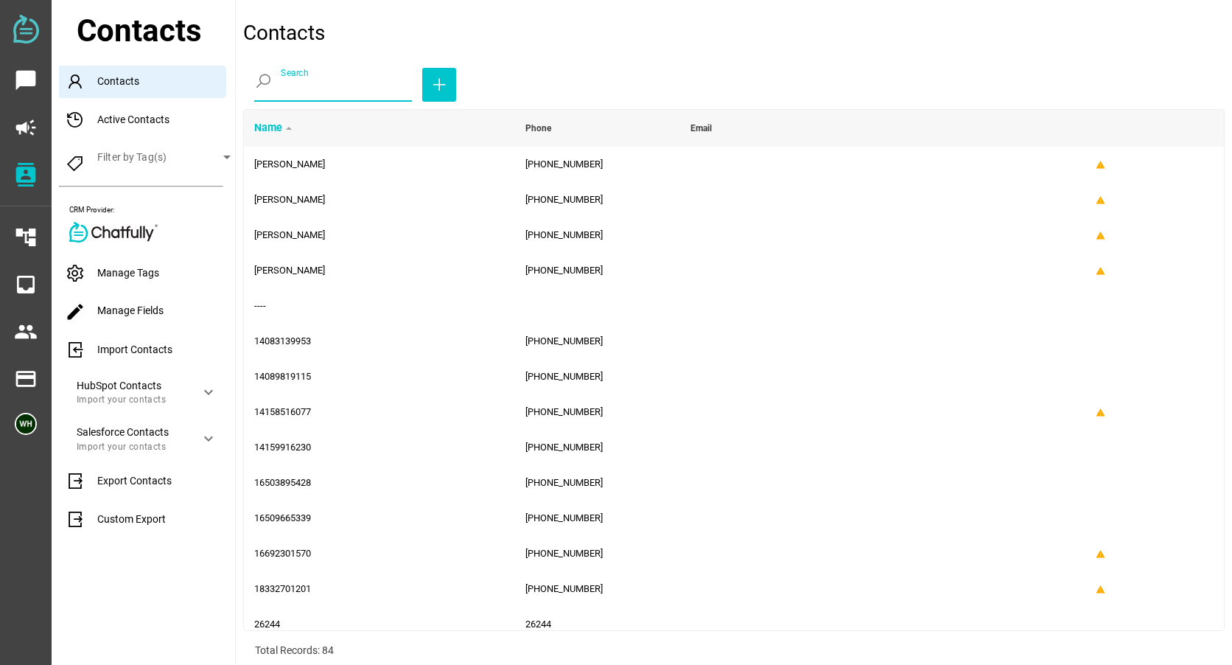
click at [147, 119] on div "Active Contacts" at bounding box center [147, 120] width 176 height 32
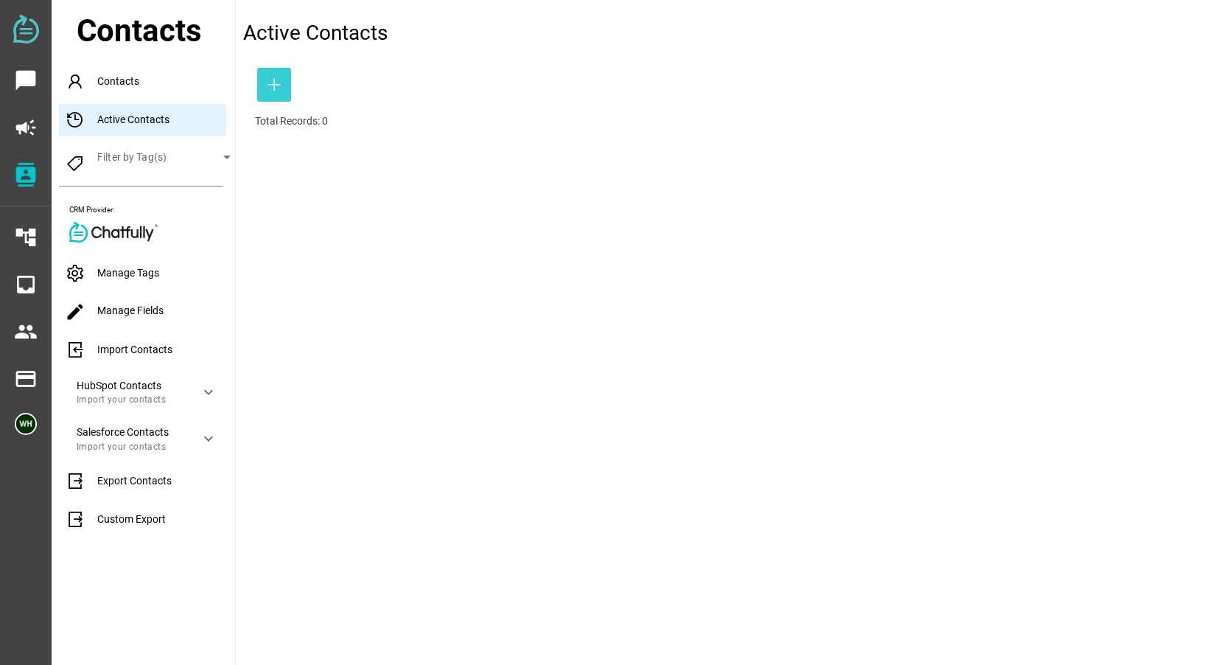
click at [278, 80] on icon "button" at bounding box center [274, 85] width 18 height 18
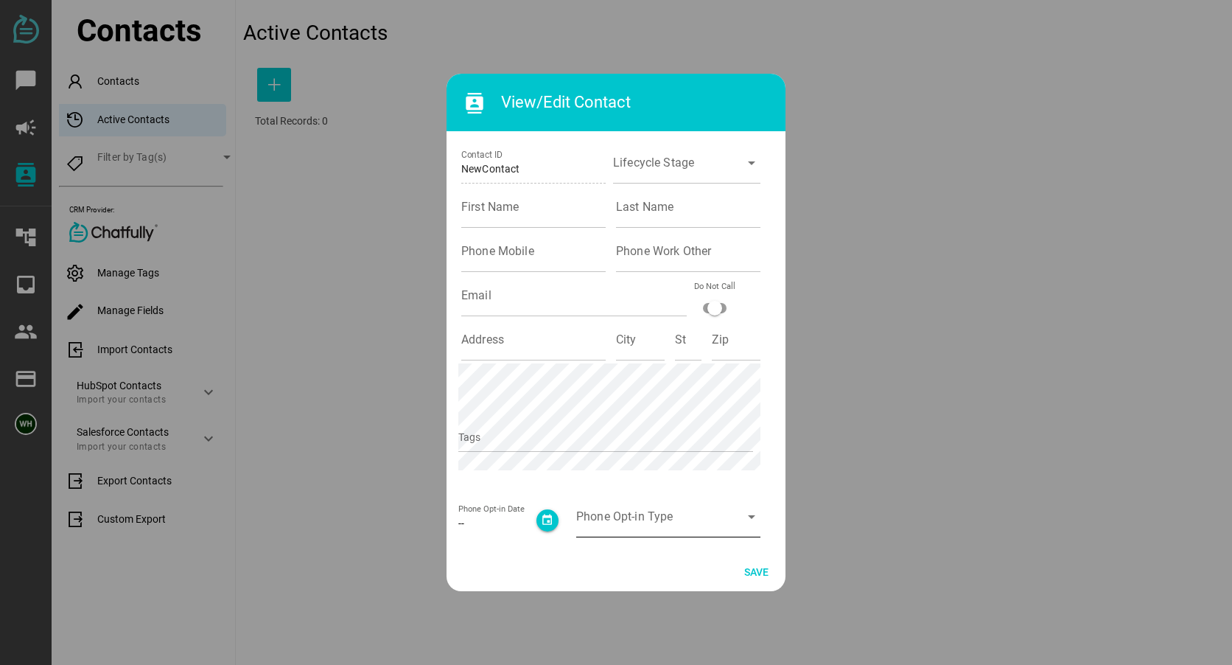
click at [719, 520] on div at bounding box center [655, 526] width 158 height 24
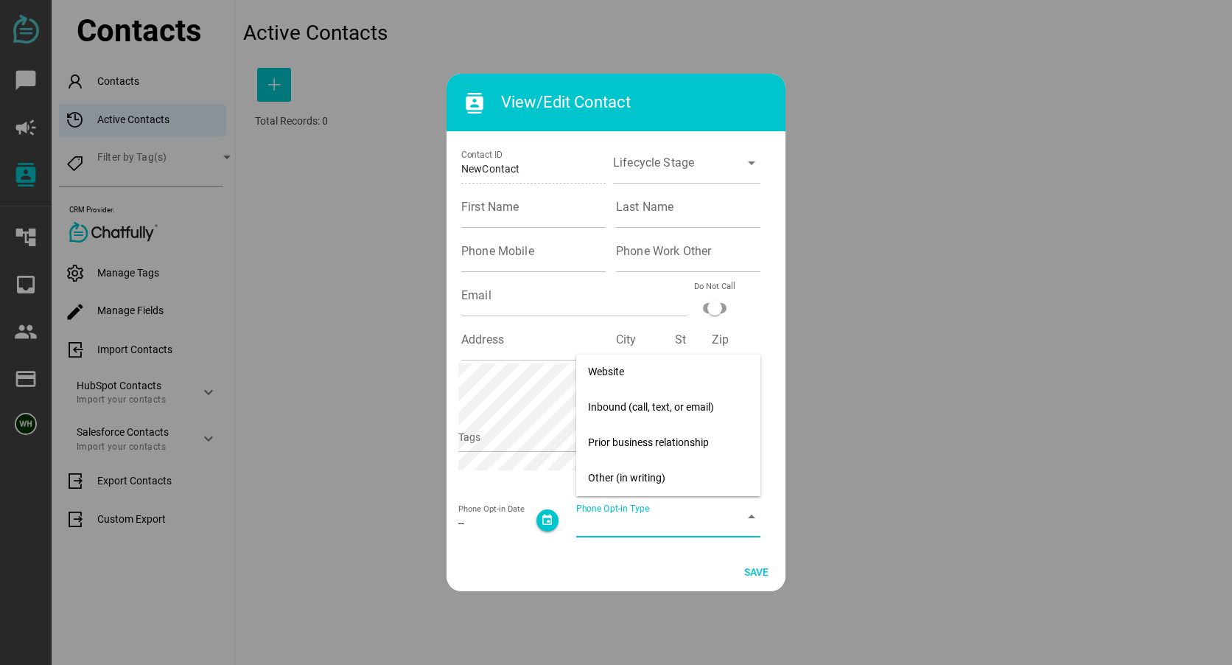
click at [863, 441] on div at bounding box center [616, 332] width 1232 height 665
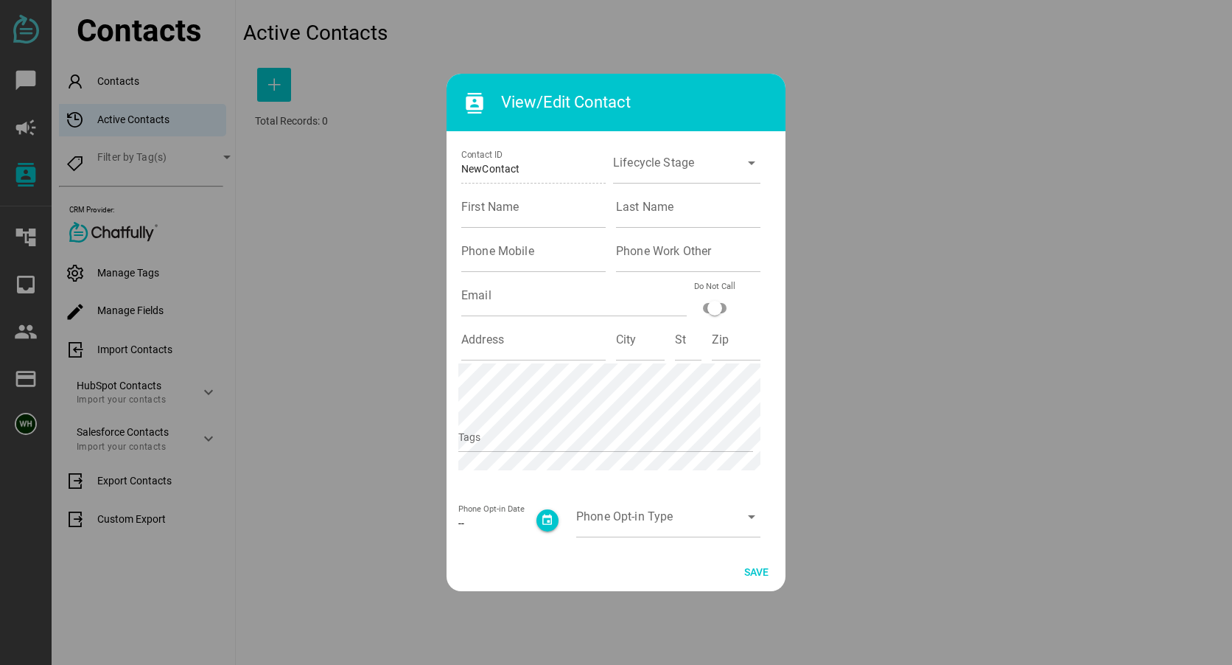
click at [269, 309] on div at bounding box center [616, 332] width 1232 height 665
